Goal: Task Accomplishment & Management: Complete application form

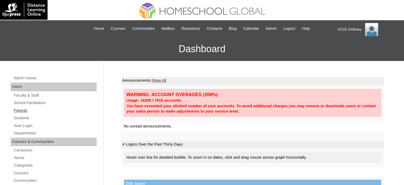
click at [19, 112] on link "Parents" at bounding box center [54, 110] width 83 height 7
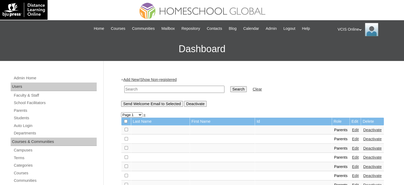
click at [132, 78] on link "Add New" at bounding box center [131, 79] width 16 height 4
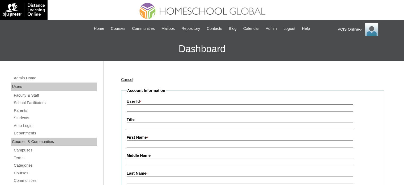
click at [157, 108] on input "User Id *" at bounding box center [240, 107] width 227 height 7
paste input "VCIS019-9B-PA2025"
type input "VCIS019-9B-PA2025"
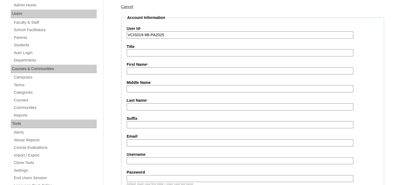
scroll to position [106, 0]
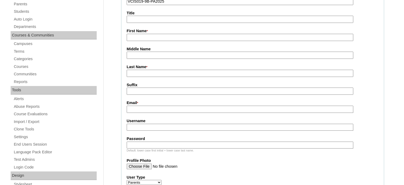
click at [147, 127] on input "Username" at bounding box center [240, 127] width 227 height 7
paste input "jdelavega2025"
type input "jdelavega2025"
click at [150, 145] on input "Password" at bounding box center [240, 144] width 227 height 7
paste input "qwertG"
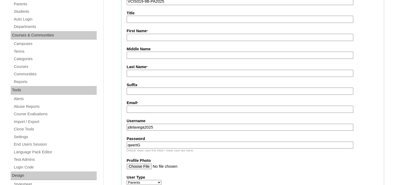
type input "qwertG"
click at [155, 112] on fieldset "Account Information User Id * VCIS019-9B-PA2025 Title First Name * Middle Name …" at bounding box center [252, 150] width 263 height 338
click at [155, 108] on input "Email *" at bounding box center [240, 109] width 227 height 7
paste input "eloise.zion02@gmail.com"
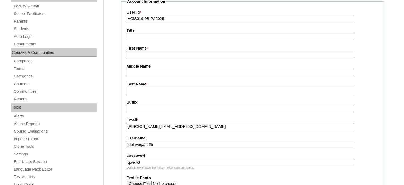
scroll to position [80, 0]
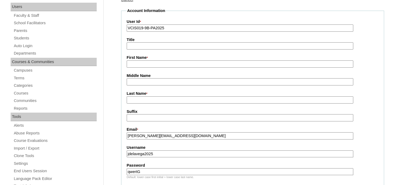
type input "eloise.zion02@gmail.com"
click at [155, 64] on input "First Name *" at bounding box center [240, 63] width 227 height 7
paste input "Janette Sheryl"
type input "Janette Sheryl"
click at [148, 98] on input "Last Name *" at bounding box center [240, 99] width 227 height 7
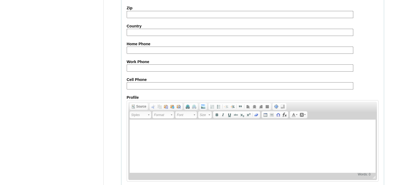
scroll to position [528, 0]
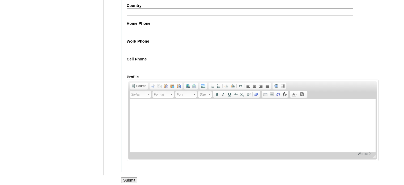
type input "Dela Vega (2025)"
click at [123, 177] on input "Submit" at bounding box center [129, 180] width 16 height 6
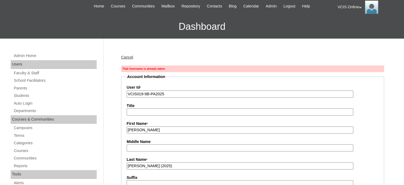
scroll to position [53, 0]
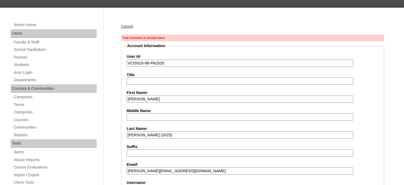
click at [166, 97] on input "[PERSON_NAME]" at bounding box center [240, 98] width 227 height 7
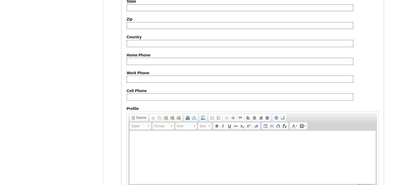
scroll to position [537, 0]
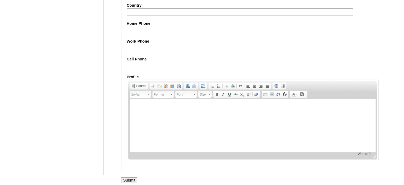
type input "Janette"
click at [127, 177] on input "Submit" at bounding box center [129, 180] width 16 height 6
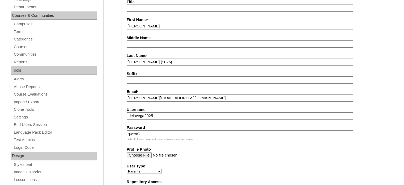
scroll to position [160, 0]
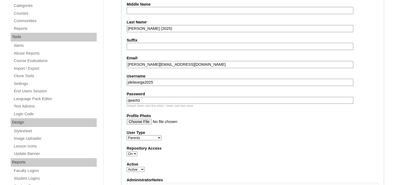
drag, startPoint x: 164, startPoint y: 82, endPoint x: 123, endPoint y: 80, distance: 40.7
click at [123, 80] on fieldset "Account Information User Id * VCIS019-9B-PA2025 Title First Name * [PERSON_NAME…" at bounding box center [252, 106] width 263 height 338
paste input "s"
type input "jsdelavega2025"
click at [180, 91] on label "Password" at bounding box center [253, 94] width 252 height 6
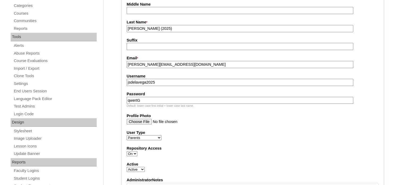
click at [180, 97] on input "qwertG" at bounding box center [240, 100] width 227 height 7
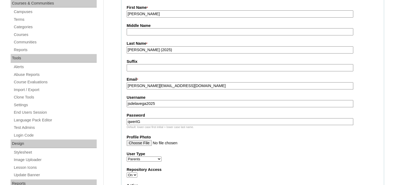
scroll to position [106, 0]
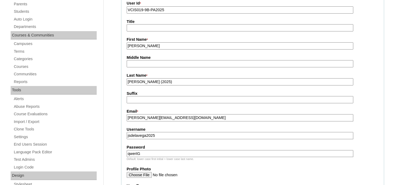
click at [160, 47] on input "Janette" at bounding box center [240, 45] width 227 height 7
paste input "Sheryl"
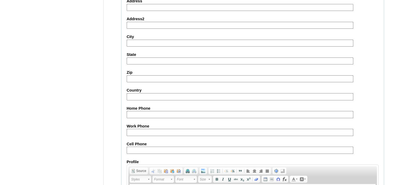
scroll to position [537, 0]
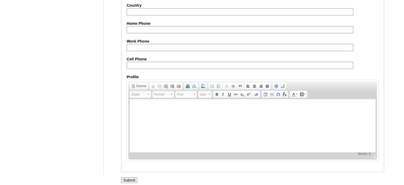
type input "Janette Sheryl"
click at [131, 183] on div at bounding box center [202, 186] width 404 height 6
click at [132, 177] on input "Submit" at bounding box center [129, 180] width 16 height 6
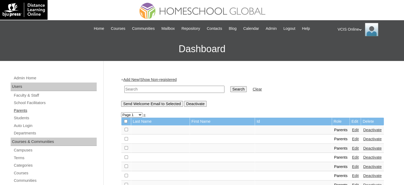
click at [25, 110] on link "Parents" at bounding box center [54, 110] width 83 height 7
click at [25, 117] on link "Students" at bounding box center [54, 118] width 83 height 7
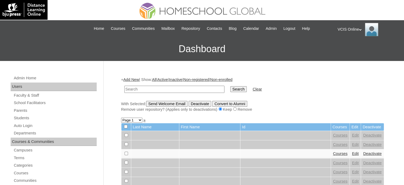
click at [132, 79] on link "Add New" at bounding box center [131, 79] width 16 height 4
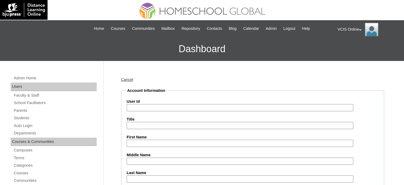
click at [167, 109] on input "User Id" at bounding box center [240, 107] width 227 height 7
paste input "VCIS018-9B-SA2025"
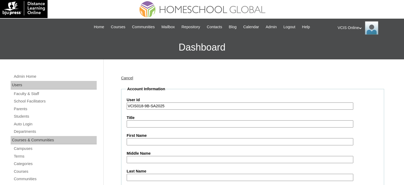
scroll to position [53, 0]
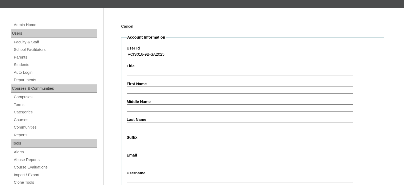
type input "VCIS018-9B-SA2025"
click at [152, 88] on input "First Name" at bounding box center [240, 89] width 227 height 7
paste input "Eloise"
type input "Eloise"
click at [144, 126] on input "Last Name" at bounding box center [240, 125] width 227 height 7
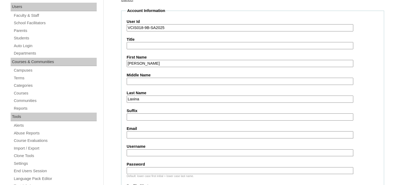
scroll to position [133, 0]
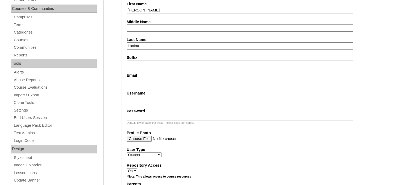
type input "Laxina"
click at [154, 81] on input "Email" at bounding box center [240, 81] width 227 height 7
paste input "eloise.zion02@gmail.com"
type input "eloise.zion02@gmail.com"
drag, startPoint x: 140, startPoint y: 97, endPoint x: 141, endPoint y: 92, distance: 5.0
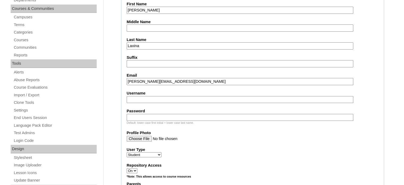
click at [140, 97] on input "Username" at bounding box center [240, 99] width 227 height 7
paste input "eloise.laxina2025"
type input "eloise.laxina2025"
click at [169, 117] on input "Password" at bounding box center [240, 117] width 227 height 7
paste input "qwertG"
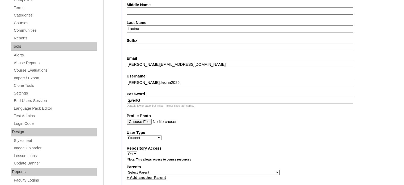
scroll to position [186, 0]
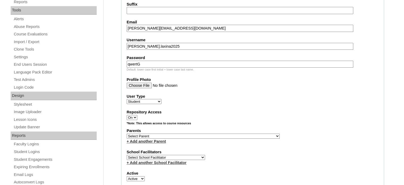
type input "qwertG"
click at [200, 136] on select "Select Parent , , , , , , , , , , , , , , , , , , , , , , , , , , , , , , , , ,…" at bounding box center [203, 135] width 153 height 5
click at [206, 133] on select "Select Parent , , , , , , , , , , , , , , , , , , , , , , , , , , , , , , , , ,…" at bounding box center [203, 135] width 153 height 5
select select "43363"
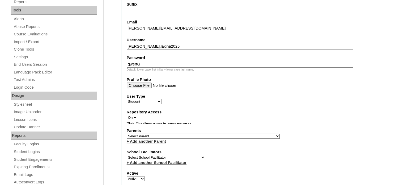
click at [127, 133] on select "Select Parent , , , , , , , , , , , , , , , , , , , , , , , , , , , , , , , , ,…" at bounding box center [203, 135] width 153 height 5
click at [176, 155] on select "Select School Facilitator Norman Añain Ruffa Abadijas Mary Abella Gloryfe Abion…" at bounding box center [166, 157] width 78 height 5
select select "42221"
click at [127, 155] on select "Select School Facilitator Norman Añain Ruffa Abadijas Mary Abella Gloryfe Abion…" at bounding box center [166, 157] width 78 height 5
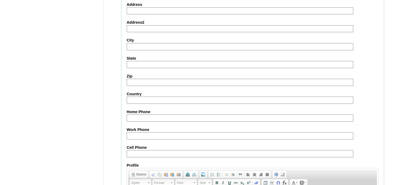
scroll to position [619, 0]
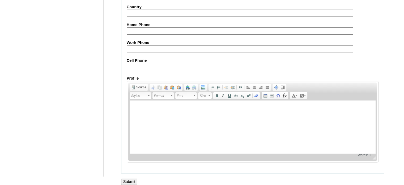
click at [131, 178] on input "Submit" at bounding box center [129, 181] width 16 height 6
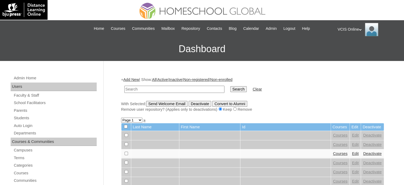
paste input "eloise.laxina2025"
type input "eloise.laxina2025"
click at [230, 89] on input "Search" at bounding box center [238, 89] width 16 height 6
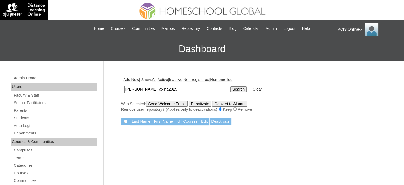
drag, startPoint x: 161, startPoint y: 87, endPoint x: 89, endPoint y: 87, distance: 72.0
paste input "VCIS018-9B-SA"
type input "VCIS018-9B-SA2025"
click at [230, 90] on input "Search" at bounding box center [238, 89] width 16 height 6
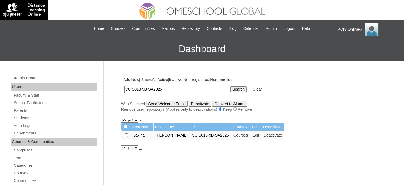
click at [234, 137] on link "Courses" at bounding box center [241, 135] width 15 height 4
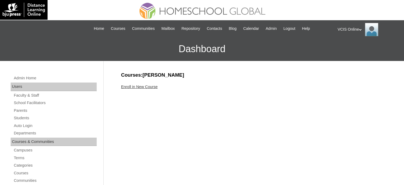
click at [138, 89] on div "Enroll in New Course" at bounding box center [252, 87] width 263 height 6
click at [137, 87] on link "Enroll in New Course" at bounding box center [139, 87] width 37 height 4
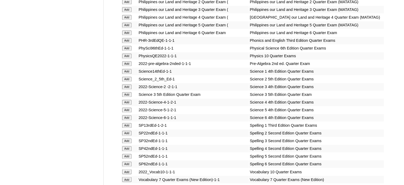
scroll to position [1004, 0]
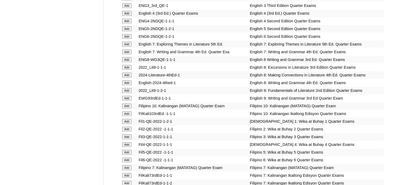
scroll to position [1425, 0]
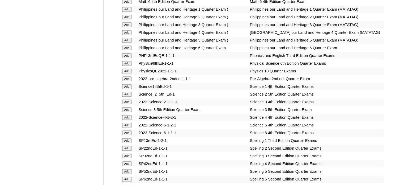
scroll to position [1884, 0]
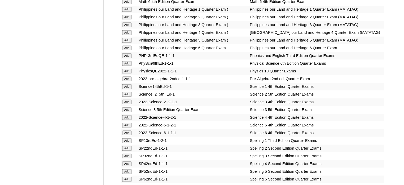
scroll to position [1295, 0]
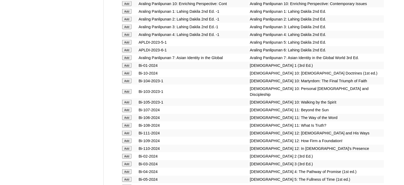
scroll to position [1249, 0]
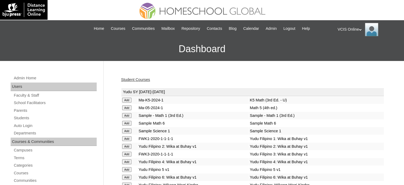
click at [146, 79] on link "Student Courses" at bounding box center [135, 79] width 29 height 4
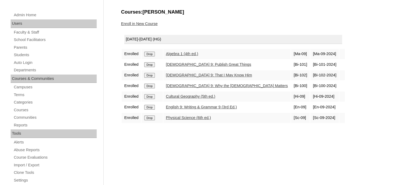
scroll to position [80, 0]
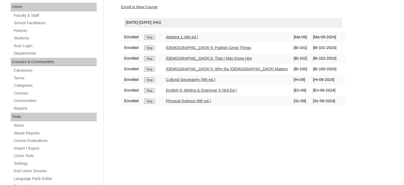
click at [135, 7] on link "Enroll in New Course" at bounding box center [139, 7] width 37 height 4
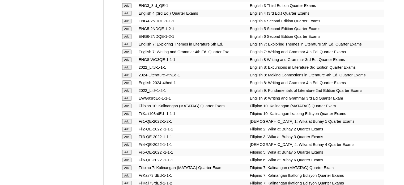
scroll to position [1425, 0]
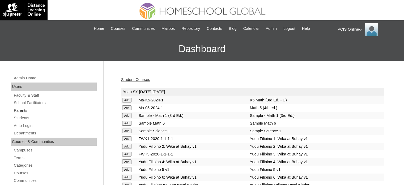
click at [22, 111] on link "Parents" at bounding box center [54, 110] width 83 height 7
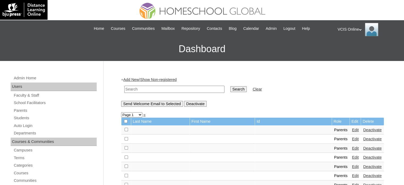
click at [170, 86] on input "text" at bounding box center [174, 89] width 100 height 7
paste input "VCIS020-7B-PA2025"
type input "VCIS020-7B-PA2025"
click at [134, 78] on link "Add New" at bounding box center [131, 79] width 16 height 4
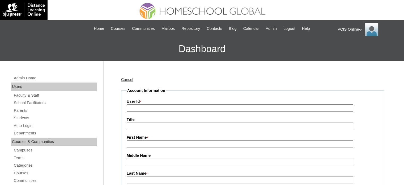
click at [146, 110] on input "User Id *" at bounding box center [240, 107] width 227 height 7
paste input "VCIS020-7B-PA2025"
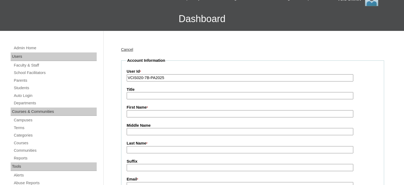
scroll to position [53, 0]
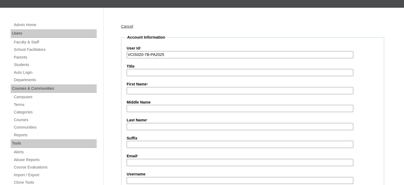
type input "VCIS020-7B-PA2025"
click at [149, 128] on input "Last Name *" at bounding box center [240, 126] width 227 height 7
drag, startPoint x: 137, startPoint y: 92, endPoint x: 148, endPoint y: 122, distance: 32.0
click at [137, 92] on input "First Name *" at bounding box center [240, 90] width 227 height 7
paste input "Krisnalene"
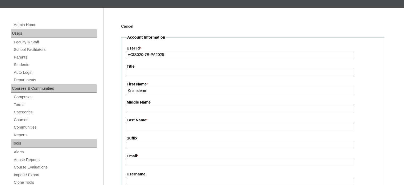
click at [137, 90] on input "Krisnalene" at bounding box center [240, 90] width 227 height 7
type input "Krisnalene"
click at [146, 122] on label "Last Name *" at bounding box center [253, 120] width 252 height 6
click at [146, 123] on input "Last Name *" at bounding box center [240, 126] width 227 height 7
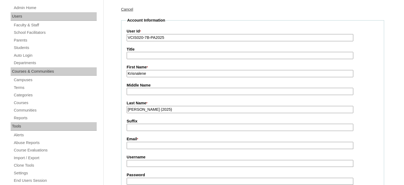
scroll to position [80, 0]
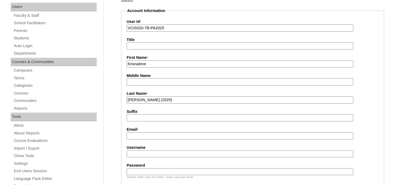
type input "Mendez (2025)"
drag, startPoint x: 148, startPoint y: 133, endPoint x: 151, endPoint y: 112, distance: 22.0
click at [148, 134] on input "Email *" at bounding box center [240, 135] width 227 height 7
paste input "kriszyheir@gmail.com"
type input "kriszyheir@gmail.com"
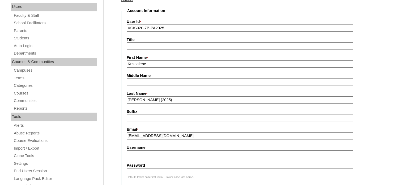
click at [148, 152] on input "Username" at bounding box center [240, 153] width 227 height 7
paste input "k.mendez025"
type input "k.mendez025"
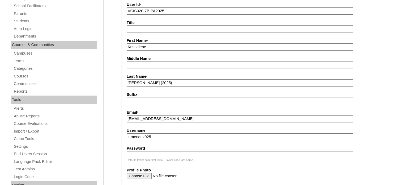
scroll to position [106, 0]
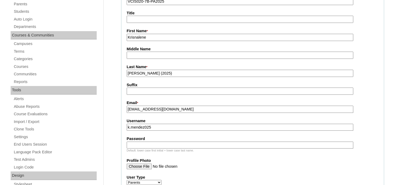
click at [147, 141] on input "Password" at bounding box center [240, 144] width 227 height 7
paste input "Qwertys"
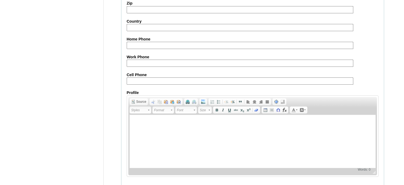
scroll to position [528, 0]
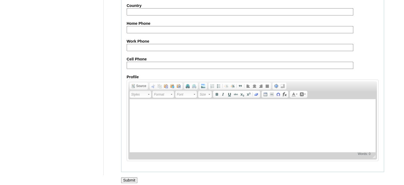
type input "Qwertys"
click at [124, 177] on input "Submit" at bounding box center [129, 180] width 16 height 6
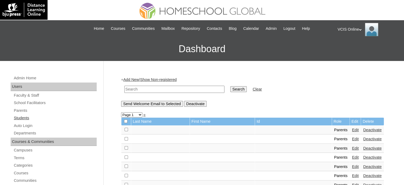
click at [23, 118] on link "Students" at bounding box center [54, 118] width 83 height 7
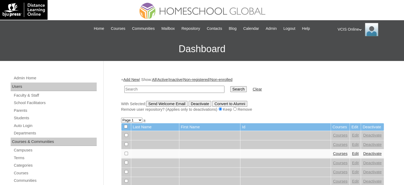
click at [133, 80] on link "Add New" at bounding box center [131, 79] width 16 height 4
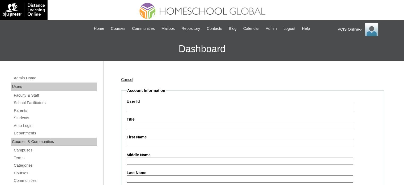
click at [160, 105] on input "User Id" at bounding box center [240, 107] width 227 height 7
paste input "VCIS023-7B-SA2025"
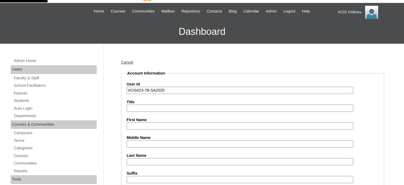
scroll to position [27, 0]
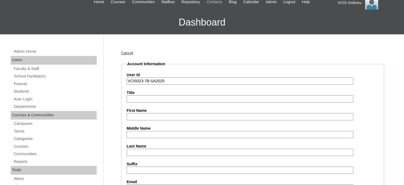
type input "VCIS023-7B-SA2025"
click at [141, 111] on label "First Name" at bounding box center [253, 111] width 252 height 6
click at [141, 113] on input "First Name" at bounding box center [240, 116] width 227 height 7
paste input "Tristan Caleb"
type input "Tristan Caleb"
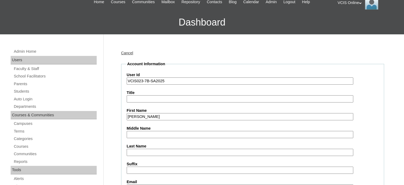
click at [133, 153] on input "Last Name" at bounding box center [240, 152] width 227 height 7
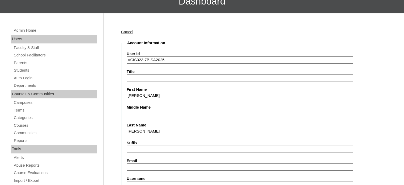
scroll to position [80, 0]
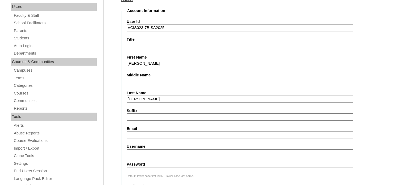
type input "Mendez"
click at [145, 134] on input "Email" at bounding box center [240, 134] width 227 height 7
paste input "kriszyheir@gmail.com"
type input "kriszyheir@gmail.com"
click at [159, 151] on input "Username" at bounding box center [240, 152] width 227 height 7
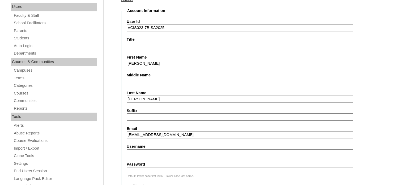
paste input "tristancaleb.mendez2025"
type input "tristancaleb.mendez2025"
drag, startPoint x: 141, startPoint y: 165, endPoint x: 146, endPoint y: 166, distance: 4.3
click at [141, 167] on input "Password" at bounding box center [240, 170] width 227 height 7
paste input "Qwertys"
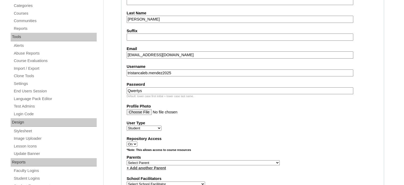
scroll to position [213, 0]
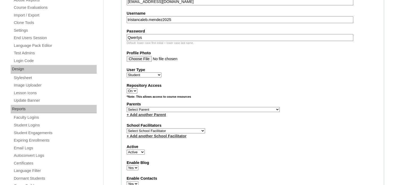
type input "Qwertys"
click at [193, 108] on select "Select Parent , , , , , , , , , , , , , , , , , , , , , , , , , , , , , , , , ,…" at bounding box center [203, 109] width 153 height 5
select select "43367"
click at [127, 107] on select "Select Parent , , , , , , , , , , , , , , , , , , , , , , , , , , , , , , , , ,…" at bounding box center [203, 109] width 153 height 5
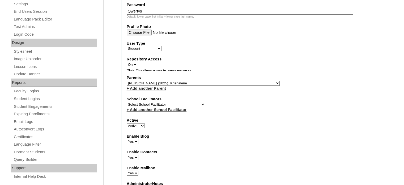
scroll to position [239, 0]
click at [180, 102] on select "Select School Facilitator Norman Añain Ruffa Abadijas Mary Abella Gloryfe Abion…" at bounding box center [166, 104] width 78 height 5
select select "42180"
click at [127, 102] on select "Select School Facilitator Norman Añain Ruffa Abadijas Mary Abella Gloryfe Abion…" at bounding box center [166, 104] width 78 height 5
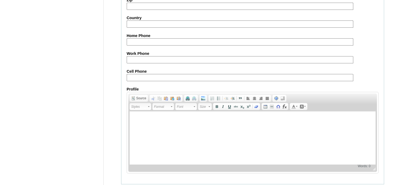
scroll to position [619, 0]
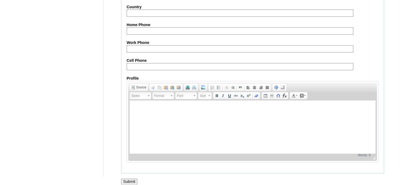
click at [132, 178] on input "Submit" at bounding box center [129, 181] width 16 height 6
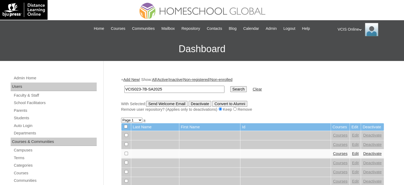
type input "VCIS023-7B-SA2025"
click at [230, 91] on input "Search" at bounding box center [238, 89] width 16 height 6
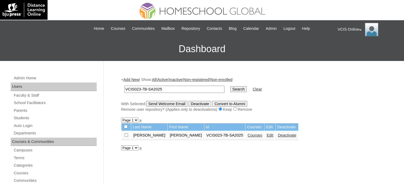
click at [248, 136] on link "Courses" at bounding box center [255, 135] width 15 height 4
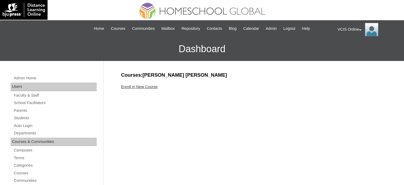
click at [139, 88] on link "Enroll in New Course" at bounding box center [139, 87] width 37 height 4
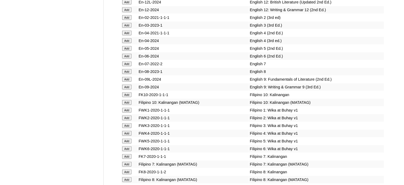
scroll to position [1578, 0]
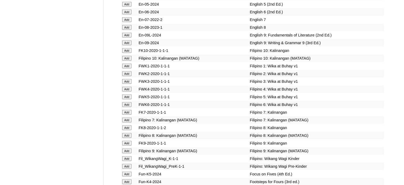
scroll to position [1463, 0]
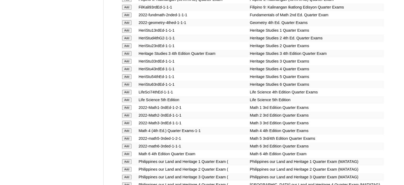
scroll to position [1723, 0]
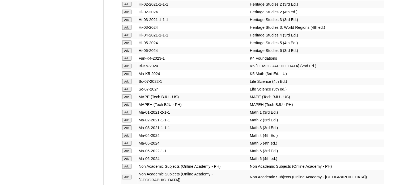
click at [122, 93] on td "Add" at bounding box center [129, 88] width 16 height 7
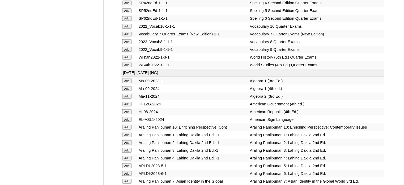
scroll to position [2099, 0]
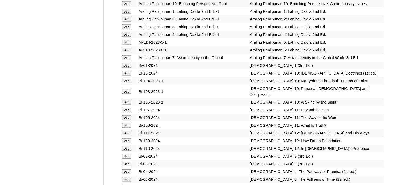
scroll to position [1234, 0]
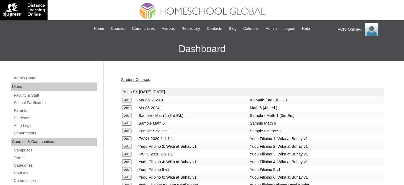
click at [144, 79] on link "Student Courses" at bounding box center [135, 79] width 29 height 4
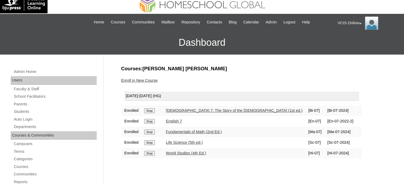
scroll to position [27, 0]
